Goal: Find specific page/section: Find specific page/section

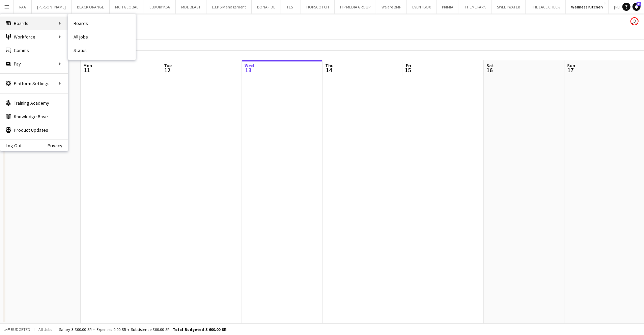
scroll to position [0, 161]
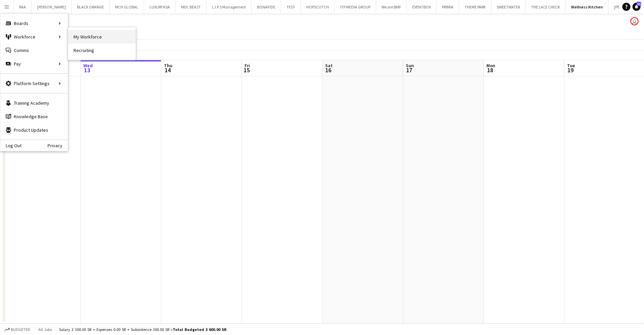
click at [86, 36] on link "My Workforce" at bounding box center [101, 36] width 67 height 13
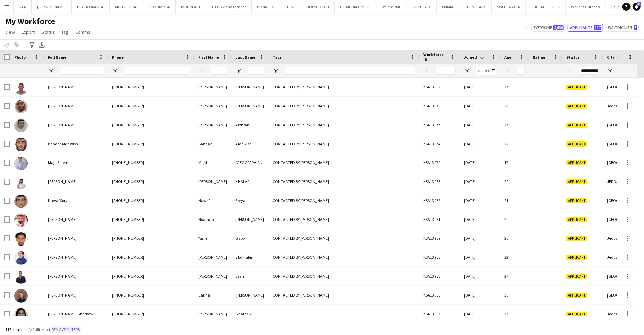
click at [74, 328] on button "Remove filters" at bounding box center [65, 329] width 31 height 7
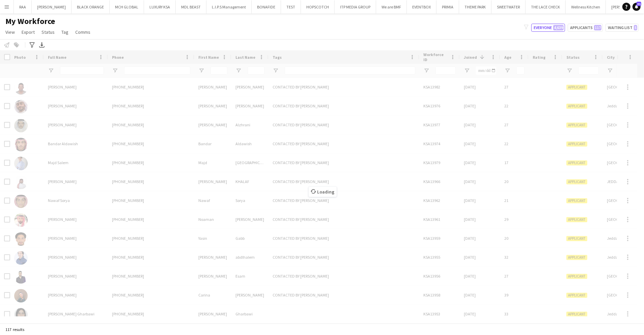
click at [83, 69] on div "Loading" at bounding box center [322, 186] width 644 height 273
click at [84, 71] on div "Loading" at bounding box center [322, 186] width 644 height 273
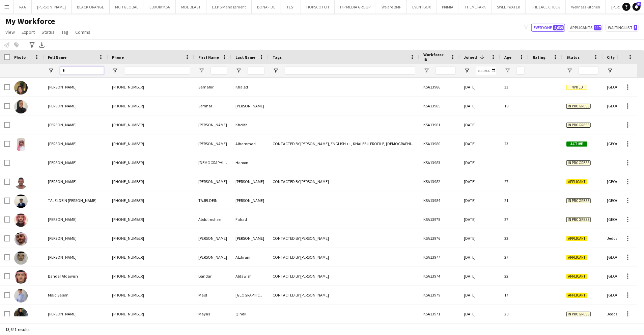
click at [94, 73] on input "*" at bounding box center [82, 70] width 44 height 8
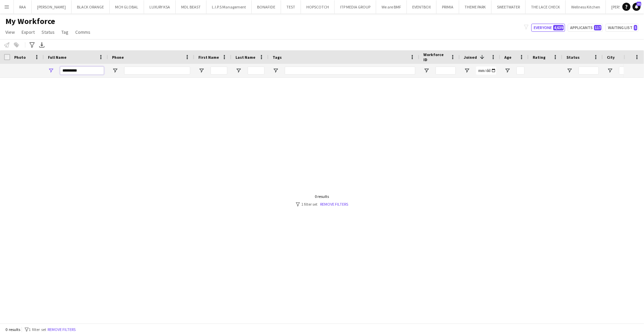
click at [70, 70] on input "*********" at bounding box center [82, 70] width 44 height 8
click at [85, 71] on input "********" at bounding box center [82, 70] width 44 height 8
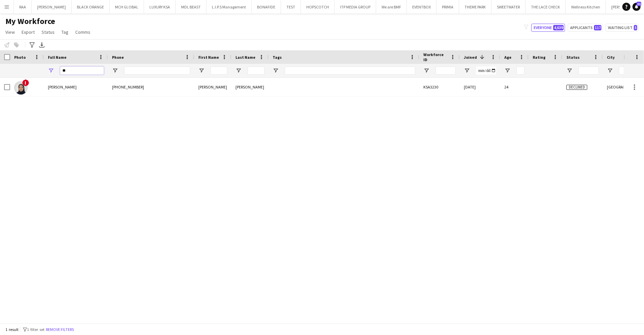
type input "*"
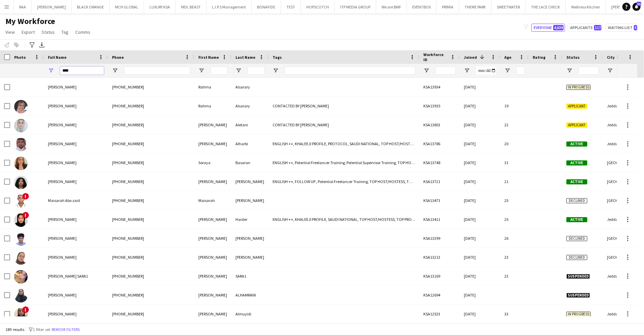
type input "****"
click at [72, 7] on button "BLACK ORANGE Close" at bounding box center [91, 6] width 38 height 13
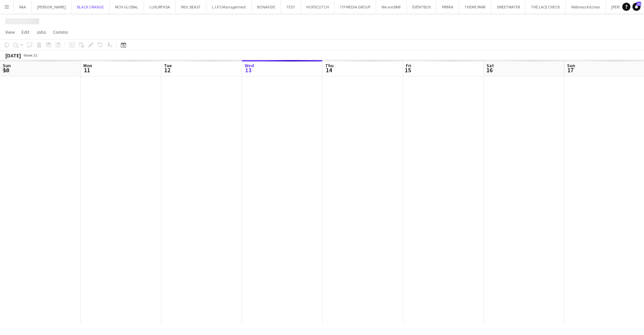
scroll to position [0, 161]
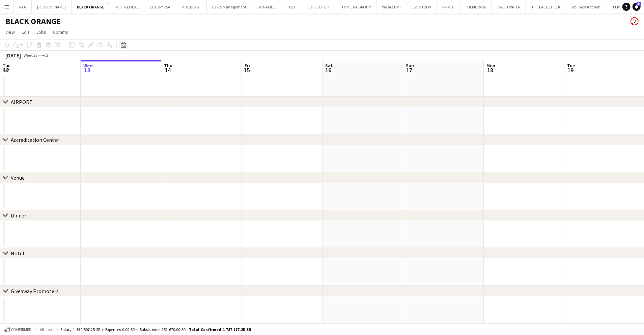
click at [120, 47] on div "Date picker" at bounding box center [123, 45] width 8 height 8
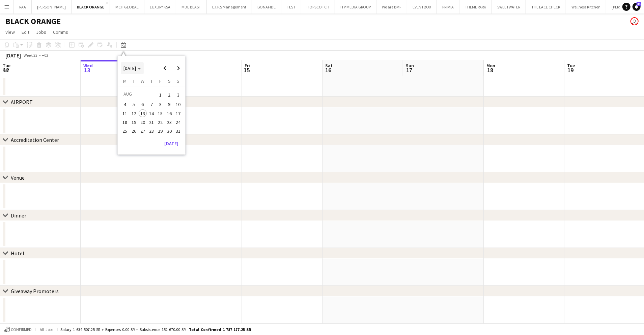
click at [141, 65] on span "[DATE]" at bounding box center [133, 68] width 18 height 6
click at [173, 93] on span "2023" at bounding box center [175, 94] width 14 height 8
click at [142, 111] on span "OCT" at bounding box center [144, 112] width 14 height 8
drag, startPoint x: 176, startPoint y: 100, endPoint x: 176, endPoint y: 95, distance: 4.7
click at [176, 95] on tbody "[DATE] 2 3 4 5 6 7 8 9 10 11 12 13 14 15 16 17 18 19 20 21 22 23 24 25 26 27 28…" at bounding box center [151, 116] width 62 height 55
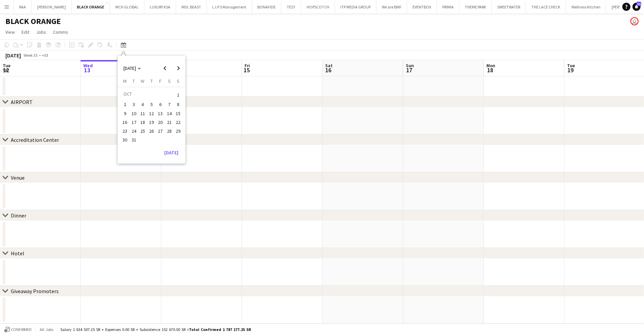
click at [176, 95] on span "1" at bounding box center [178, 94] width 8 height 9
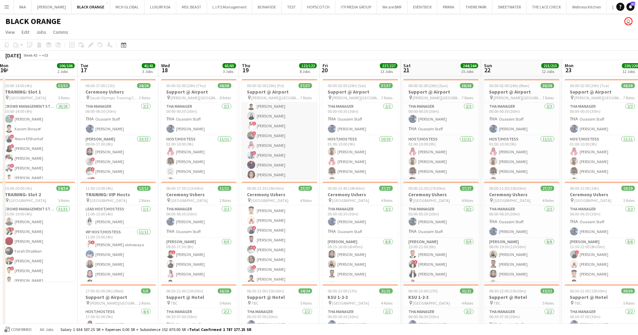
scroll to position [212, 0]
click at [287, 141] on app-card-role "Host/Hostess [DATE] 09:00-18:00 (9h) Taif [PERSON_NAME] ! [PERSON_NAME] ! [PERS…" at bounding box center [280, 117] width 76 height 121
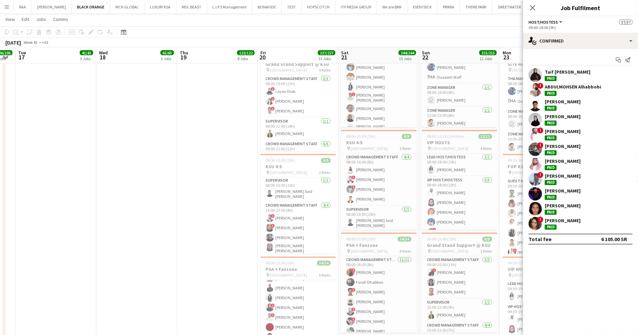
scroll to position [848, 0]
